Goal: Information Seeking & Learning: Check status

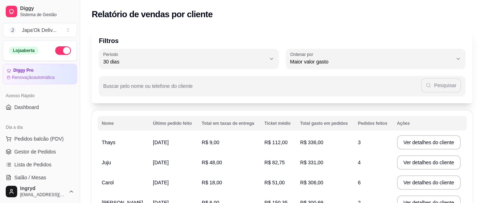
select select "30"
select select "HIGHEST_TOTAL_SPENT_WITH_ORDERS"
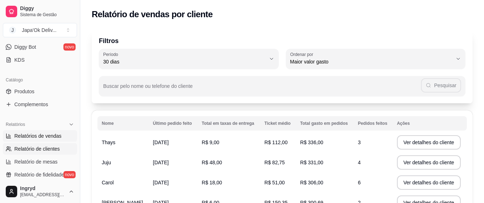
click at [45, 134] on span "Relatórios de vendas" at bounding box center [37, 135] width 47 height 7
select select "ALL"
select select "0"
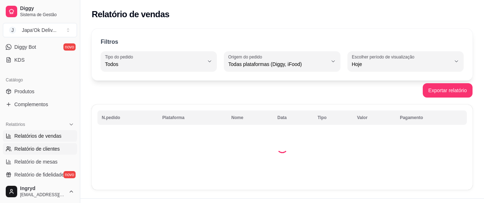
click at [30, 150] on span "Relatório de clientes" at bounding box center [37, 148] width 46 height 7
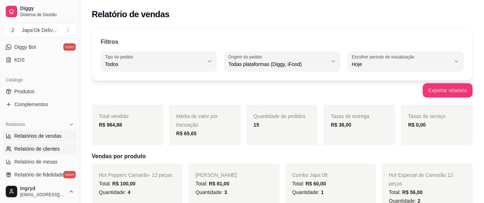
select select "30"
select select "HIGHEST_TOTAL_SPENT_WITH_ORDERS"
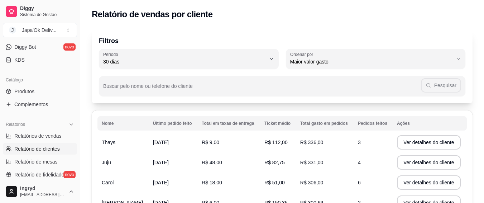
click at [171, 128] on th "Último pedido feito" at bounding box center [173, 123] width 49 height 14
drag, startPoint x: 128, startPoint y: 157, endPoint x: 161, endPoint y: 162, distance: 33.4
click at [161, 162] on tr "Juju [DATE] R$ 48,00 R$ 82,75 R$ 331,00 4 Ver detalhes do cliente" at bounding box center [283, 162] width 370 height 20
click at [188, 156] on td "[DATE]" at bounding box center [173, 162] width 49 height 20
click at [270, 128] on tr "Nome Último pedido feito Total em taxas de entrega Ticket médio Total gasto em …" at bounding box center [283, 123] width 370 height 14
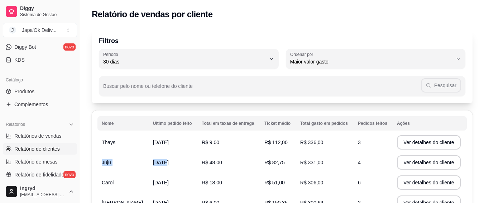
click at [360, 119] on tr "Nome Último pedido feito Total em taxas de entrega Ticket médio Total gasto em …" at bounding box center [283, 123] width 370 height 14
click at [20, 135] on span "Relatórios de vendas" at bounding box center [37, 135] width 47 height 7
select select "ALL"
select select "0"
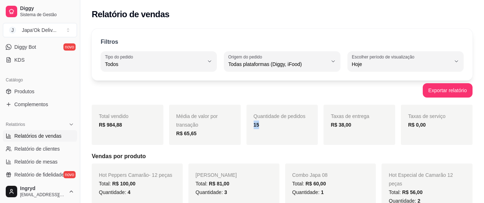
drag, startPoint x: 245, startPoint y: 123, endPoint x: 263, endPoint y: 124, distance: 17.9
click at [261, 123] on div "Total vendido R$ 984,88 Média de valor por transação R$ 65,65 Quantidade de ped…" at bounding box center [282, 125] width 381 height 40
click at [268, 129] on div "15" at bounding box center [282, 124] width 57 height 9
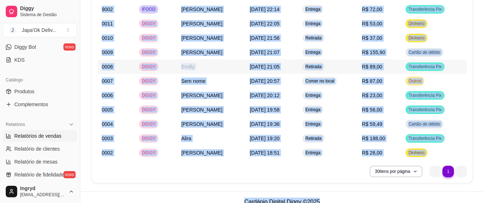
scroll to position [706, 0]
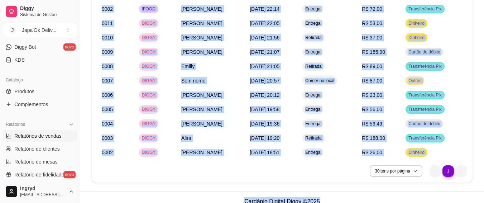
drag, startPoint x: 103, startPoint y: 114, endPoint x: 362, endPoint y: 117, distance: 258.9
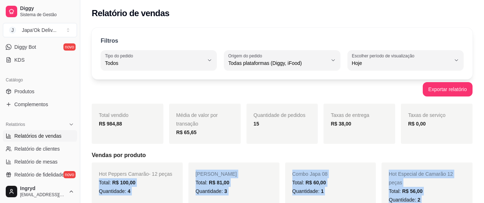
scroll to position [0, 0]
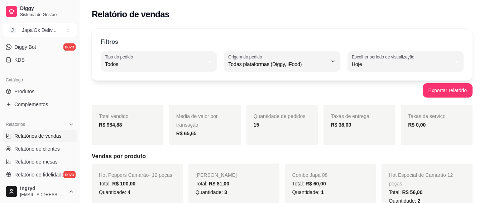
click at [355, 140] on div "Taxas de entrega R$ 38,00" at bounding box center [360, 125] width 72 height 40
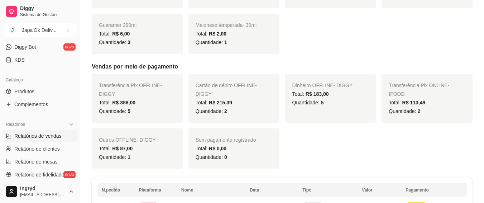
scroll to position [466, 0]
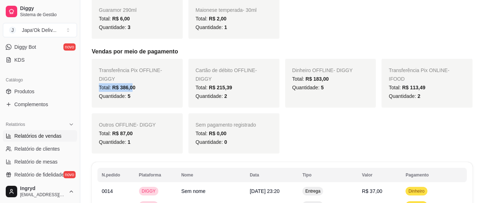
drag, startPoint x: 100, startPoint y: 72, endPoint x: 145, endPoint y: 73, distance: 45.6
click at [140, 83] on div "Total: R$ 386,00" at bounding box center [137, 87] width 77 height 9
click at [147, 83] on div "Total: R$ 386,00" at bounding box center [137, 87] width 77 height 9
click at [148, 83] on div "Total: R$ 386,00" at bounding box center [137, 87] width 77 height 9
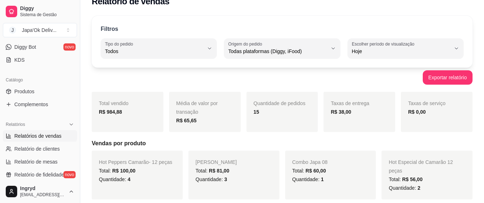
scroll to position [0, 0]
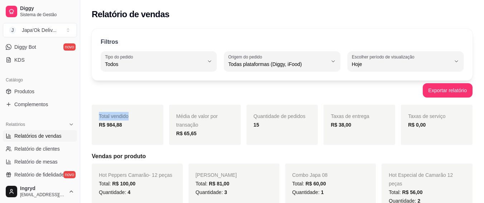
drag, startPoint x: 95, startPoint y: 120, endPoint x: 99, endPoint y: 122, distance: 3.9
click at [99, 122] on div "Total vendido R$ 984,88" at bounding box center [128, 125] width 72 height 40
drag, startPoint x: 88, startPoint y: 123, endPoint x: 120, endPoint y: 126, distance: 32.4
click at [255, 60] on label "Origem do pedido" at bounding box center [246, 57] width 36 height 6
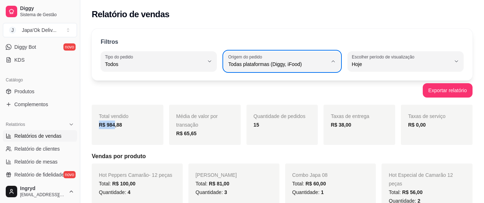
click at [248, 105] on span "iFood" at bounding box center [279, 104] width 94 height 7
type input "IFOOD"
select select "IFOOD"
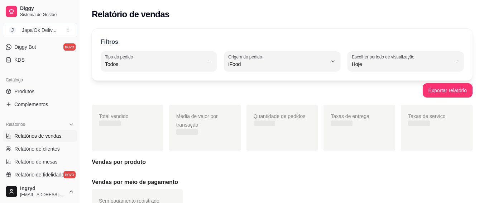
scroll to position [7, 0]
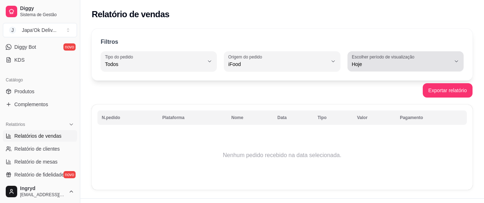
click at [356, 66] on span "Hoje" at bounding box center [401, 64] width 99 height 7
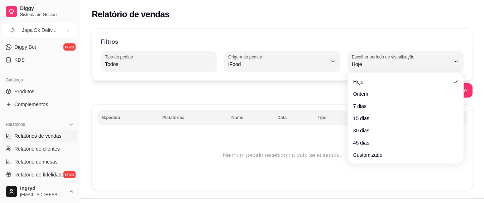
click at [357, 88] on ul "Hoje Ontem 7 dias 15 dias 30 dias 45 dias Customizado" at bounding box center [406, 118] width 110 height 85
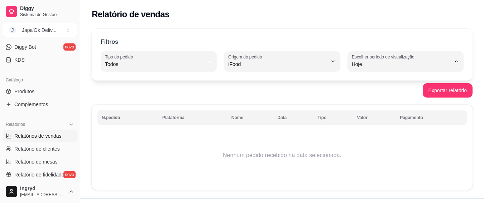
click at [357, 91] on span "Ontem" at bounding box center [402, 93] width 94 height 7
type input "1"
select select "1"
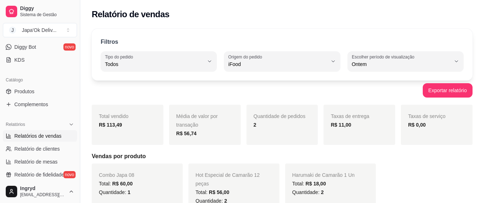
drag, startPoint x: 400, startPoint y: 50, endPoint x: 392, endPoint y: 58, distance: 11.7
click at [399, 51] on div "Filtros ALL Tipo do pedido Todos Entrega Retirada Mesa Consumo local Tipo do pe…" at bounding box center [282, 55] width 381 height 52
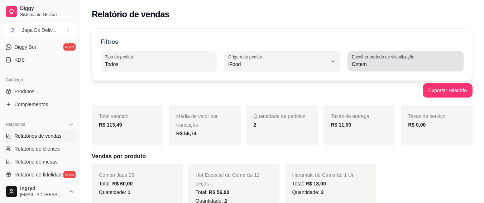
click at [390, 62] on span "Ontem" at bounding box center [401, 64] width 99 height 7
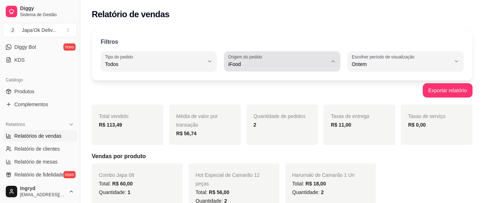
click at [311, 62] on span "iFood" at bounding box center [277, 64] width 99 height 7
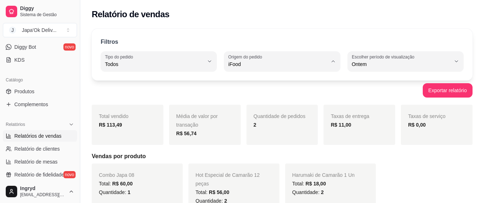
click at [270, 81] on span "Todas plataformas (Diggy, iFood)" at bounding box center [279, 81] width 94 height 7
type input "ALL"
select select "ALL"
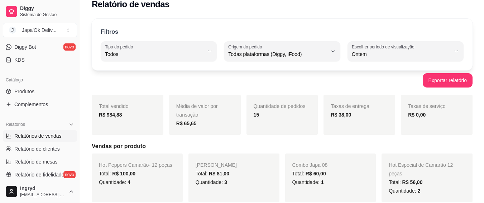
scroll to position [0, 0]
